Goal: Check status: Check status

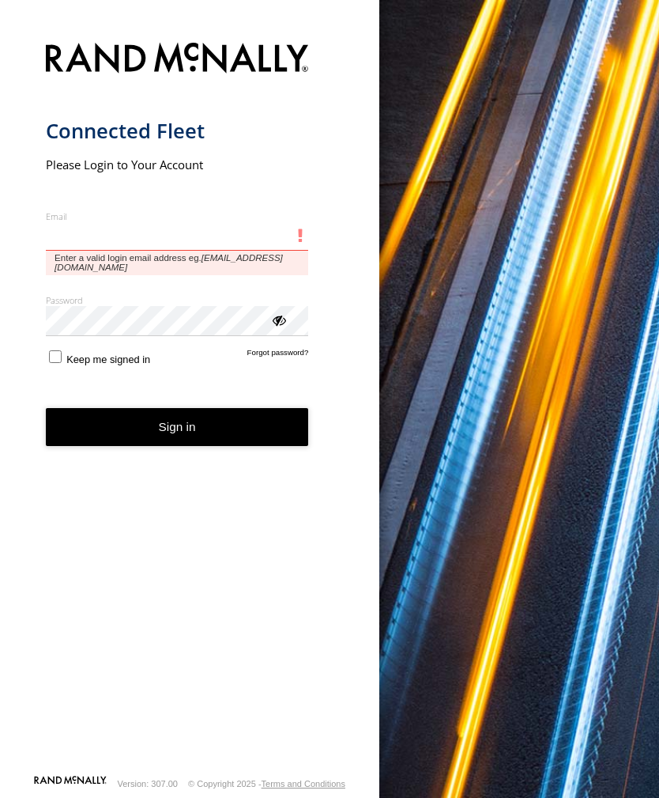
type input "**********"
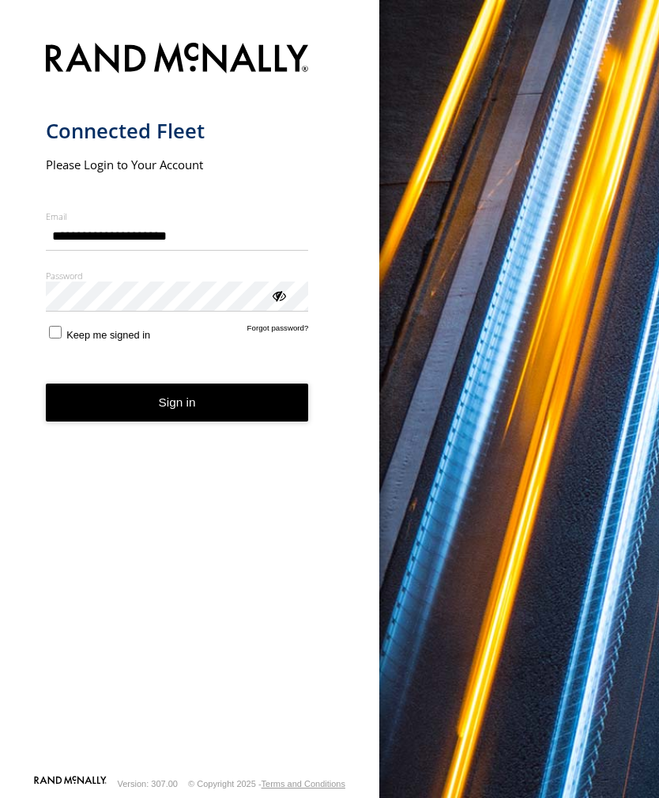
click at [177, 409] on button "Sign in" at bounding box center [177, 403] width 263 height 39
click at [181, 413] on button "Sign in" at bounding box center [177, 403] width 263 height 39
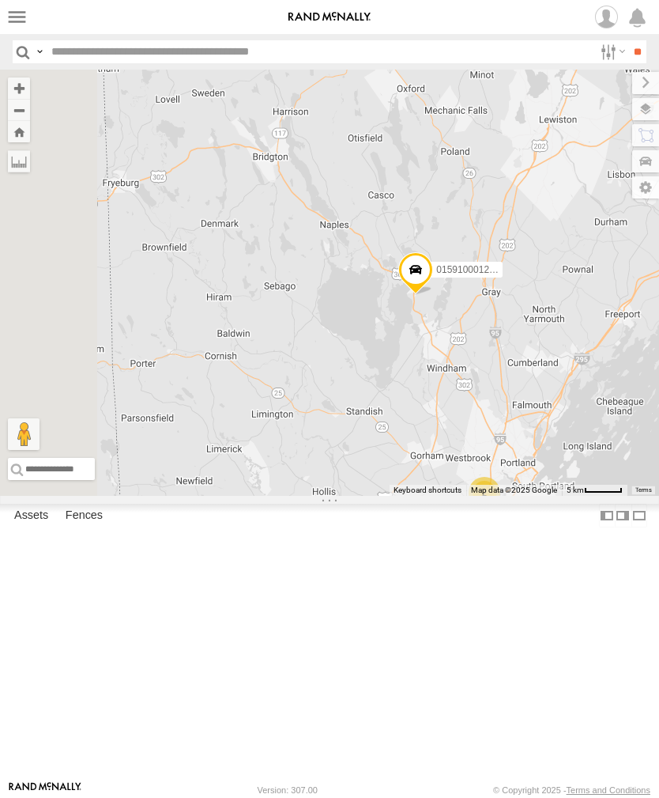
click at [26, 20] on label at bounding box center [17, 17] width 23 height 23
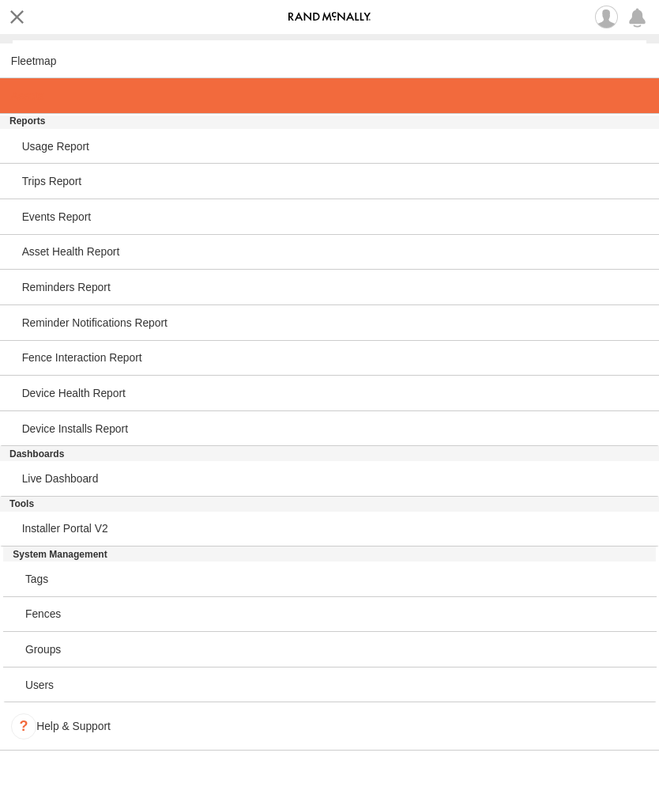
click at [36, 97] on span at bounding box center [27, 95] width 32 height 13
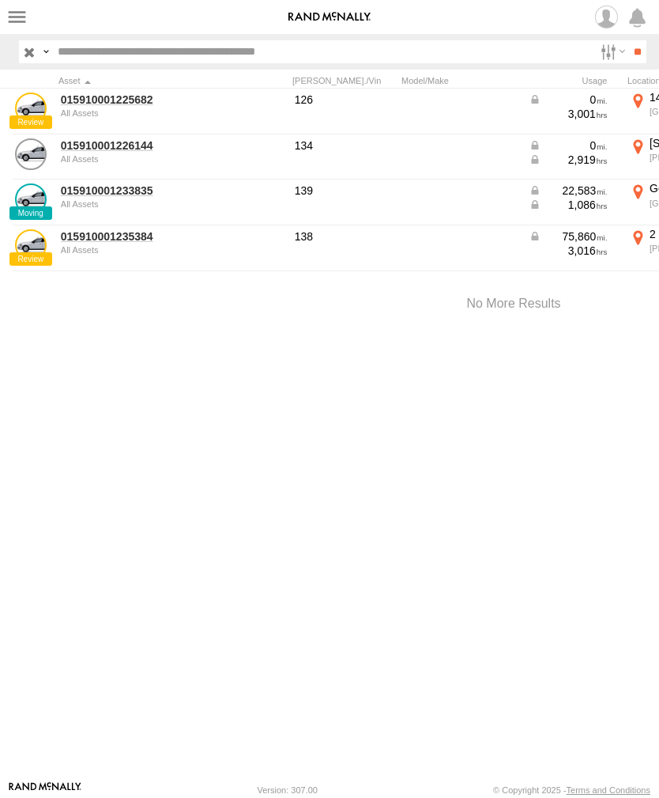
click at [114, 196] on link "015910001233835" at bounding box center [137, 190] width 153 height 14
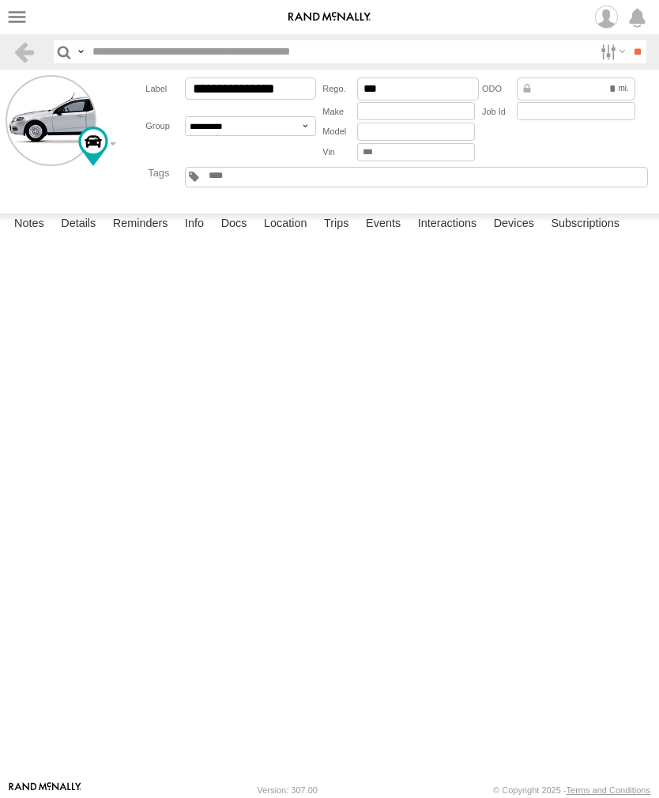
click at [388, 236] on label "Events" at bounding box center [383, 225] width 51 height 22
